Goal: Entertainment & Leisure: Browse casually

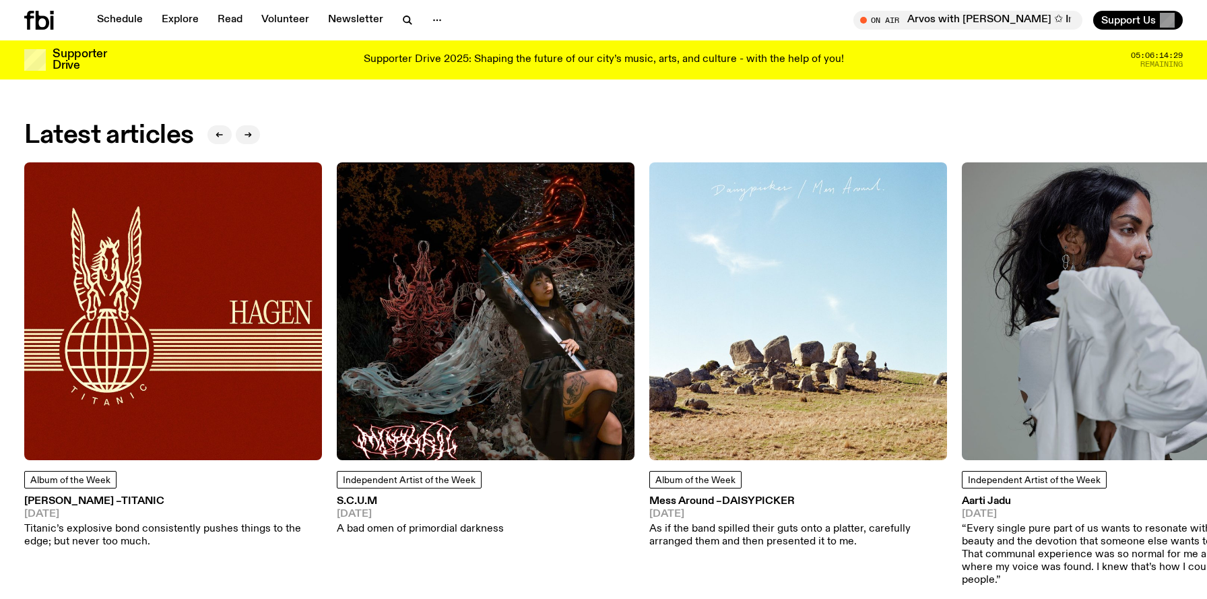
scroll to position [2096, 0]
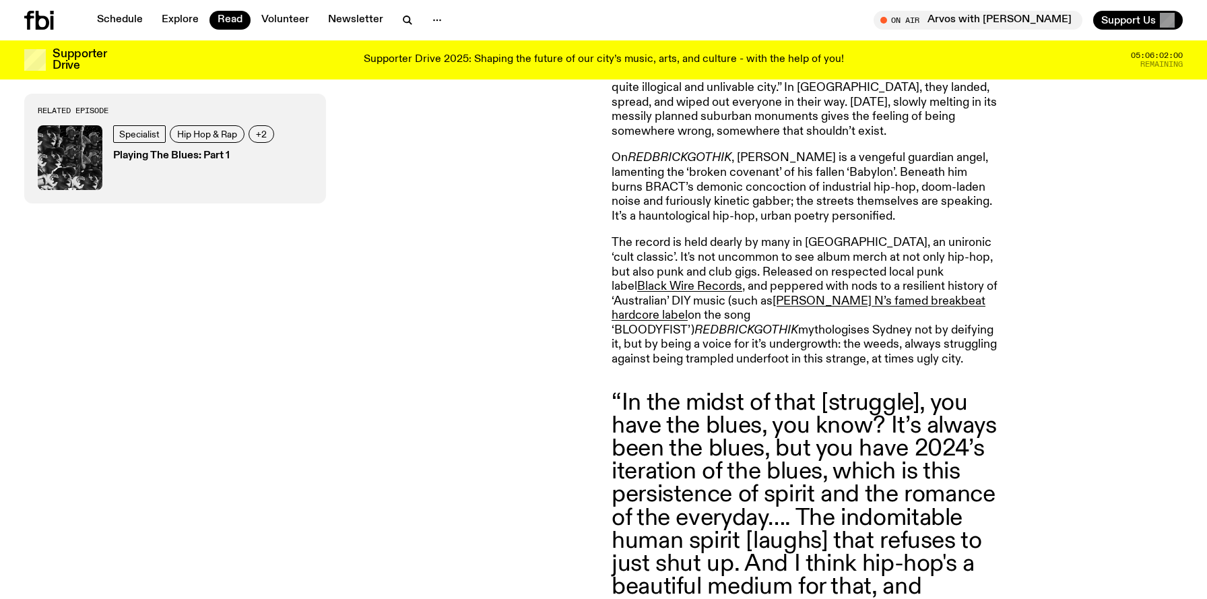
scroll to position [448, 0]
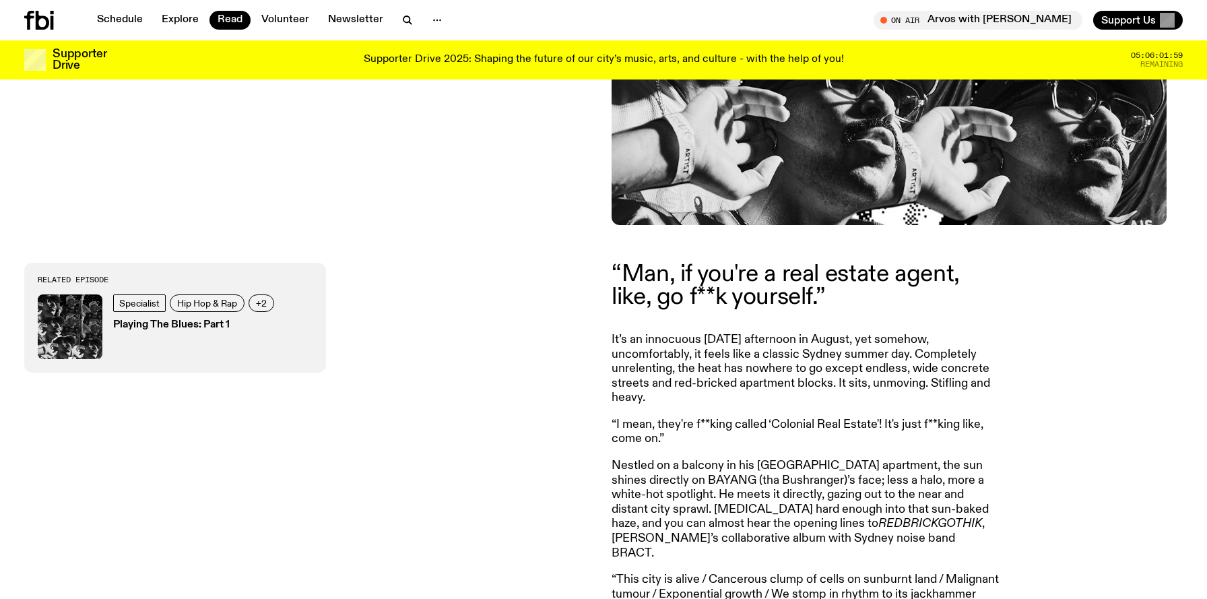
click at [58, 30] on div "Schedule Explore Read Volunteer Newsletter On Air Arvos with [PERSON_NAME] Tune…" at bounding box center [603, 20] width 1207 height 40
click at [50, 24] on icon at bounding box center [39, 20] width 30 height 19
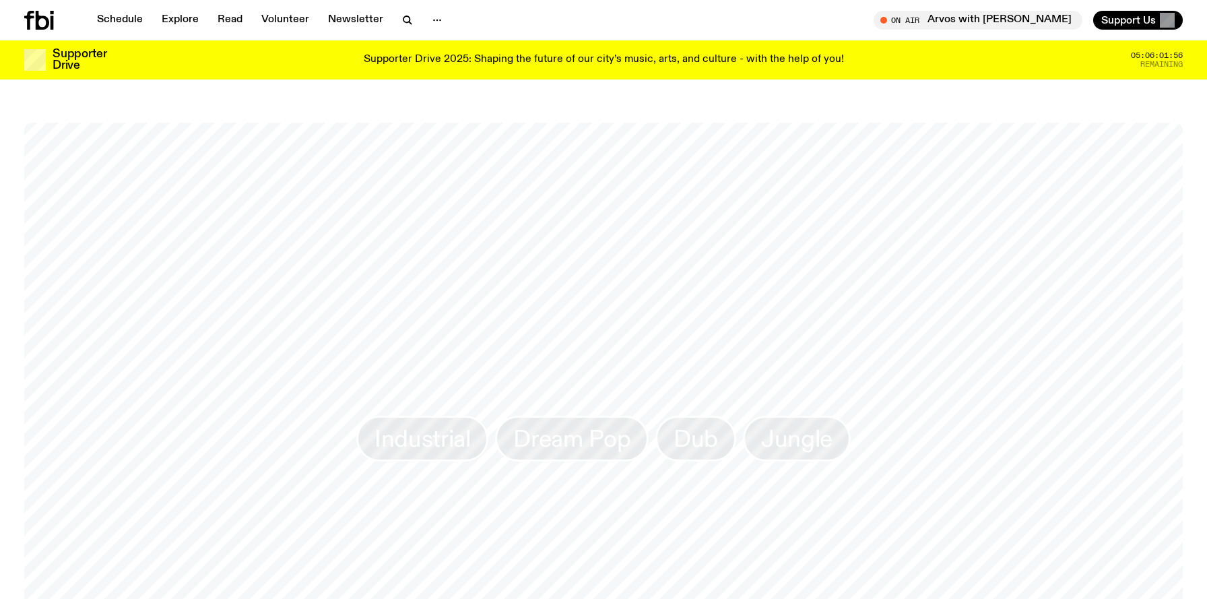
scroll to position [1161, 0]
click at [428, 452] on span "Industrial" at bounding box center [422, 441] width 96 height 26
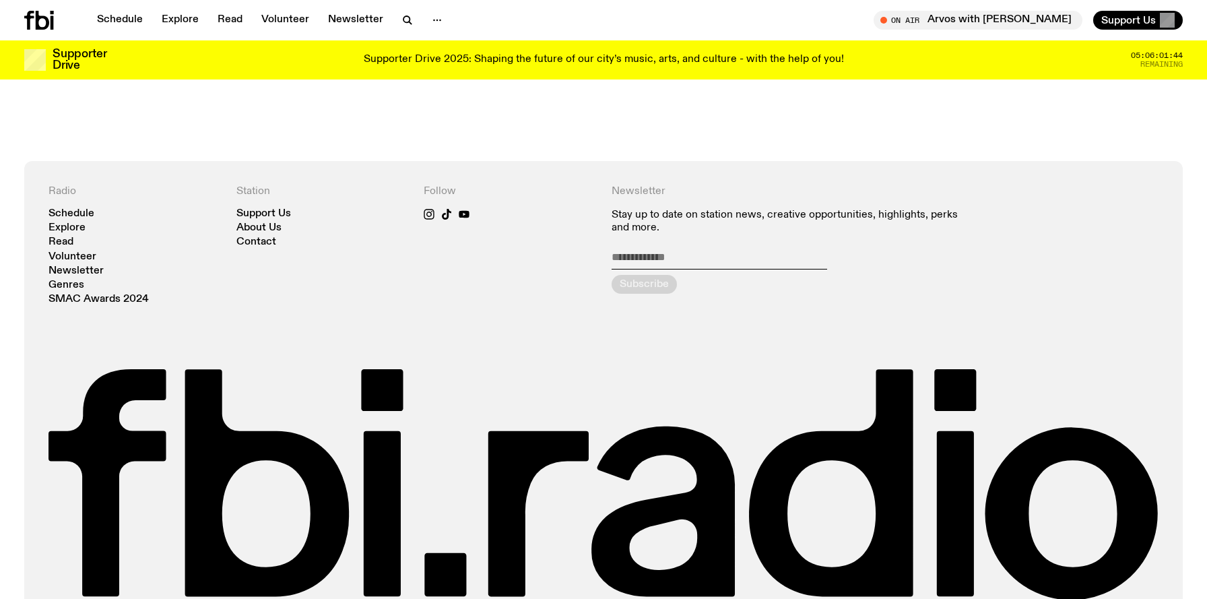
scroll to position [144, 0]
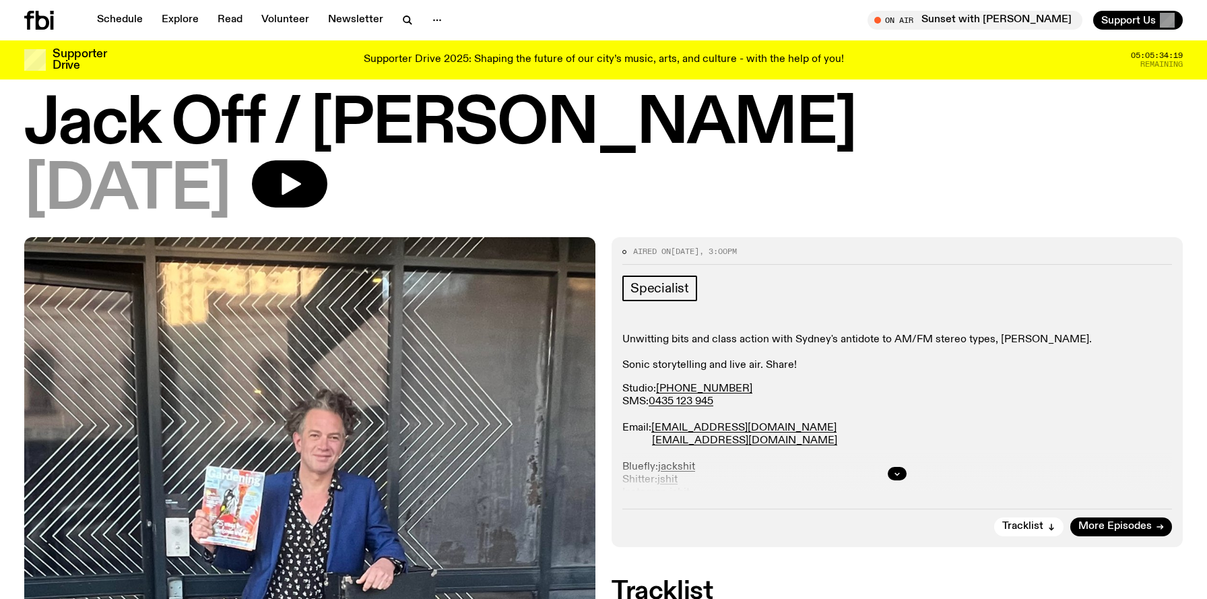
scroll to position [33, 0]
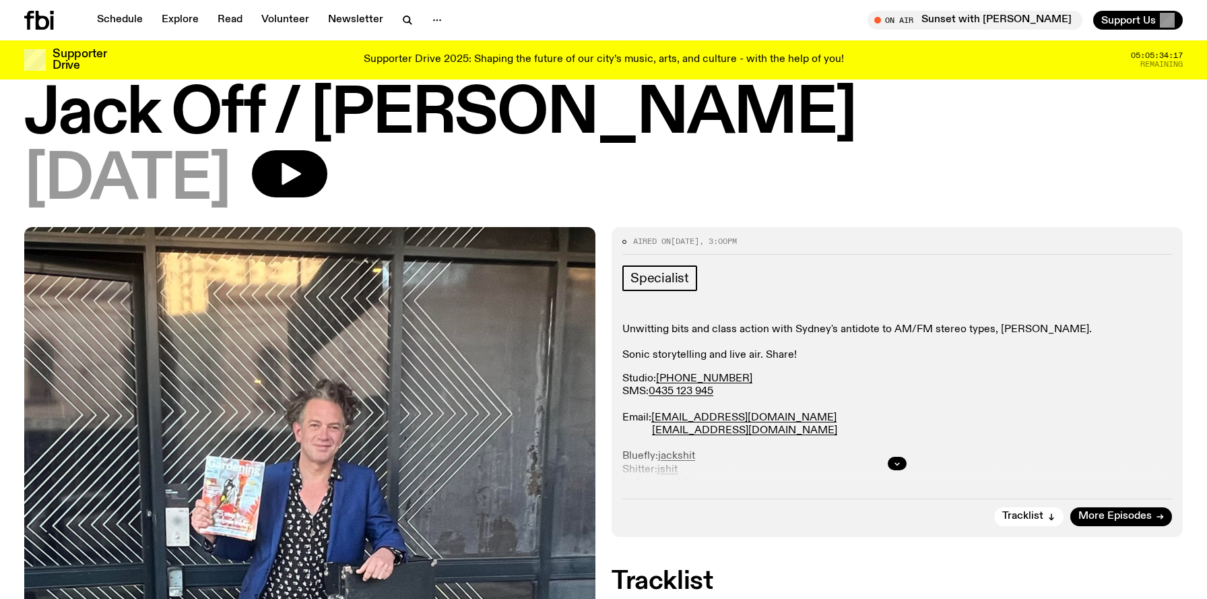
click at [841, 334] on p "Unwitting bits and class action with Sydney's antidote to AM/FM stereo types, […" at bounding box center [896, 342] width 549 height 39
click at [843, 339] on p "Unwitting bits and class action with Sydney's antidote to AM/FM stereo types, […" at bounding box center [896, 342] width 549 height 39
click at [834, 360] on p "Unwitting bits and class action with Sydney's antidote to AM/FM stereo types, […" at bounding box center [896, 342] width 549 height 39
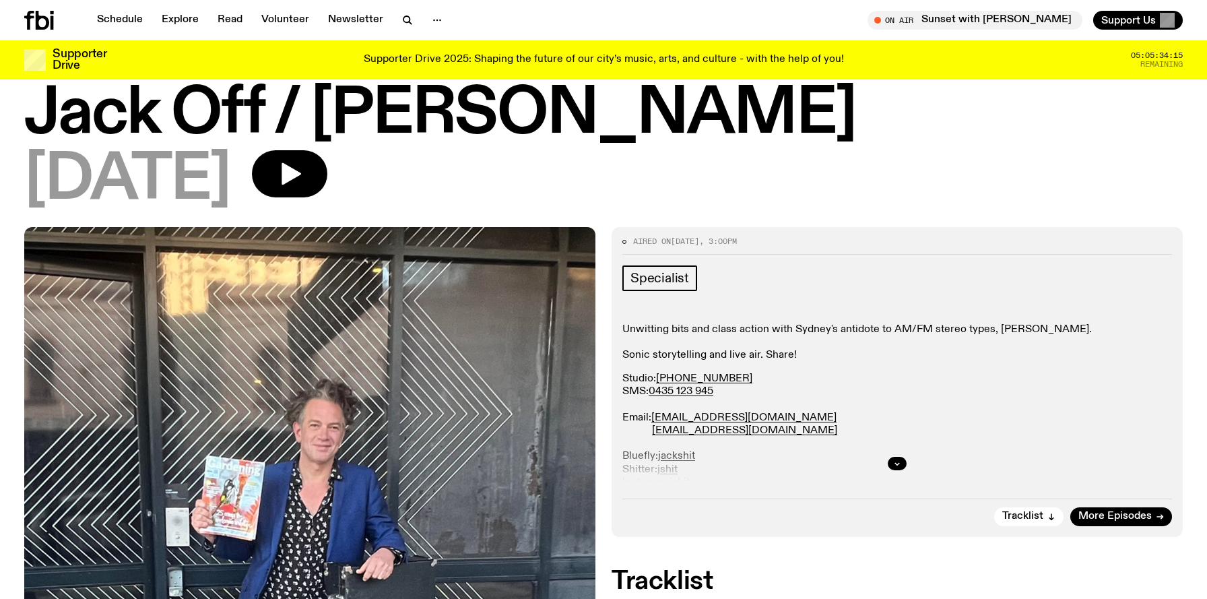
click at [838, 354] on p "Unwitting bits and class action with Sydney's antidote to AM/FM stereo types, […" at bounding box center [896, 342] width 549 height 39
click at [846, 354] on p "Unwitting bits and class action with Sydney's antidote to AM/FM stereo types, […" at bounding box center [896, 342] width 549 height 39
